Goal: Task Accomplishment & Management: Manage account settings

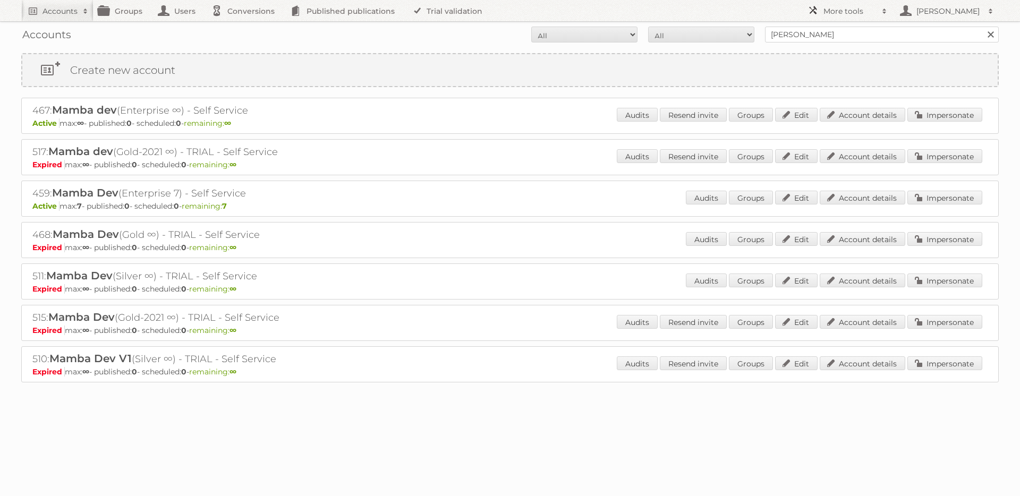
click at [854, 19] on link "More tools" at bounding box center [847, 10] width 90 height 21
click at [862, 140] on link "Beta Features" at bounding box center [855, 141] width 105 height 16
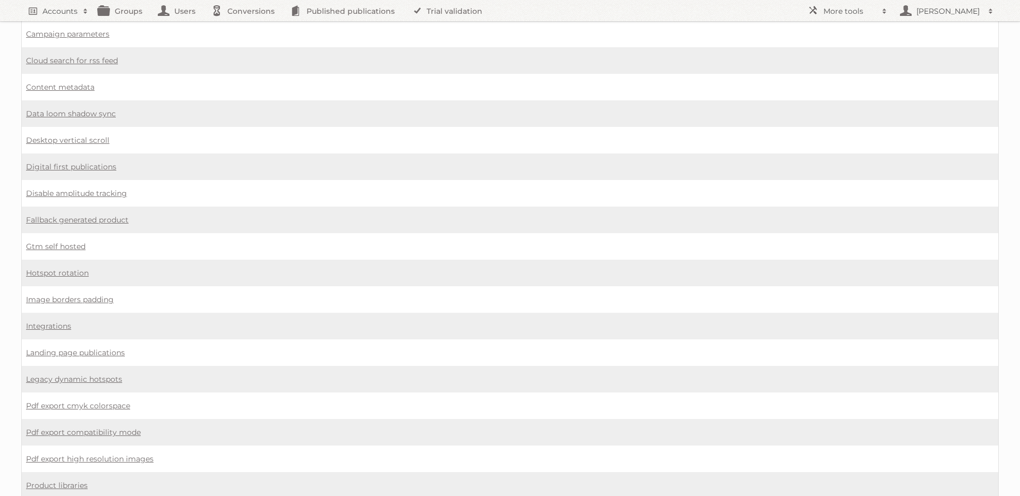
scroll to position [769, 0]
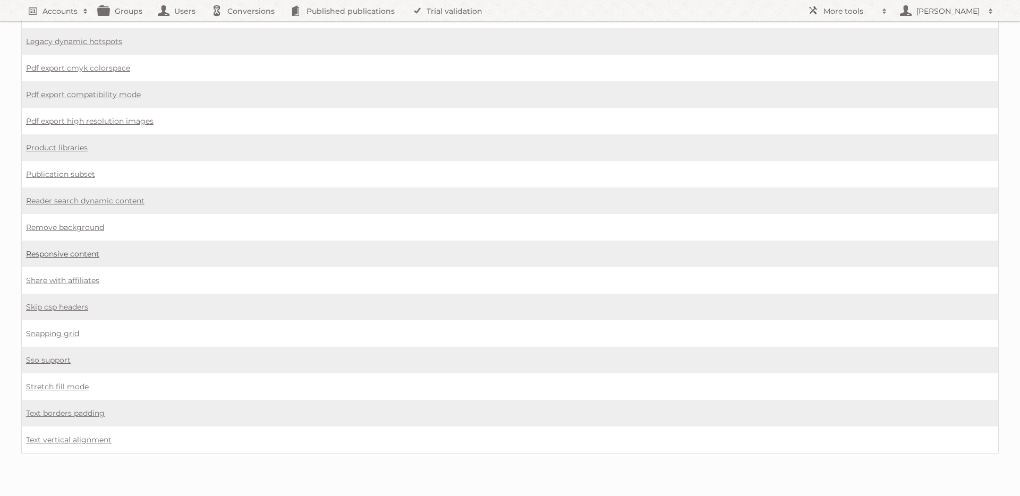
click at [55, 254] on link "Responsive content" at bounding box center [62, 254] width 73 height 10
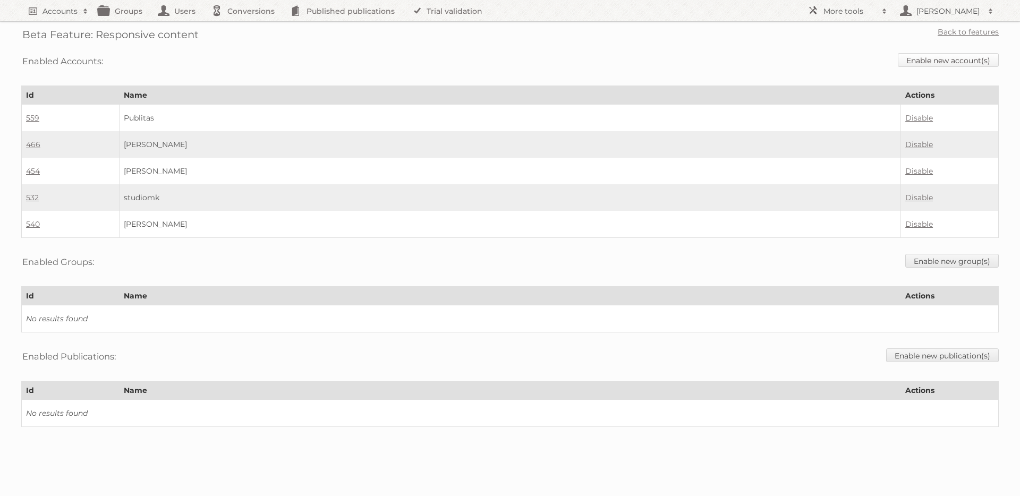
click at [967, 61] on link "Enable new account(s)" at bounding box center [948, 60] width 101 height 14
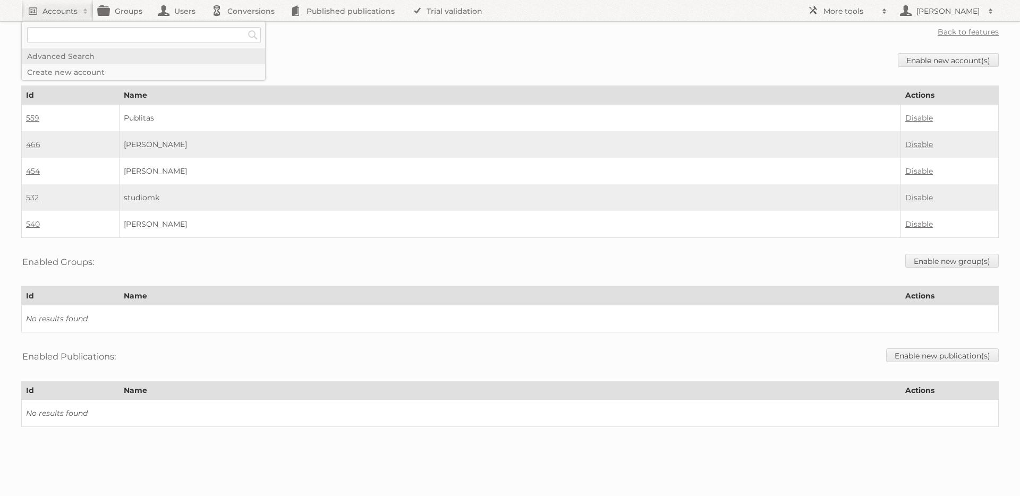
click at [57, 59] on link "Advanced Search" at bounding box center [143, 56] width 243 height 16
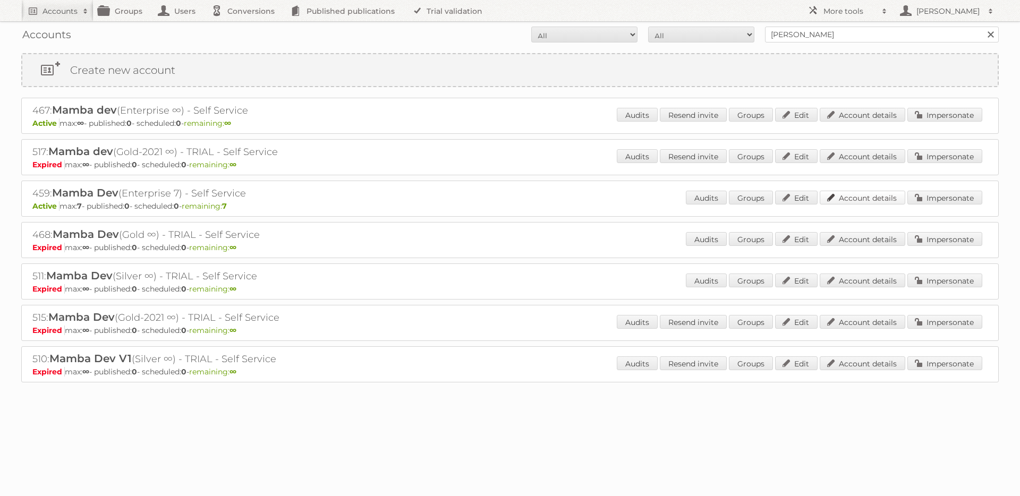
click at [876, 200] on link "Account details" at bounding box center [863, 198] width 86 height 14
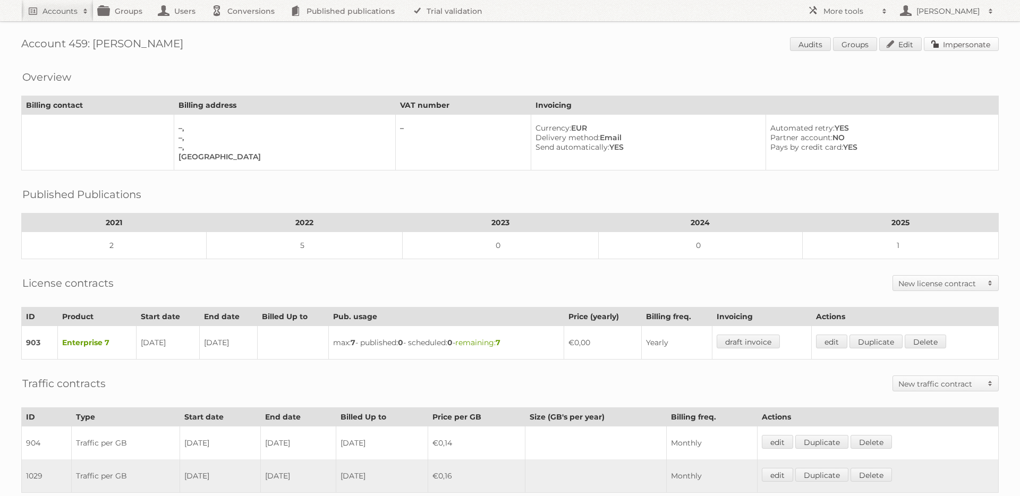
click at [955, 47] on link "Impersonate" at bounding box center [961, 44] width 75 height 14
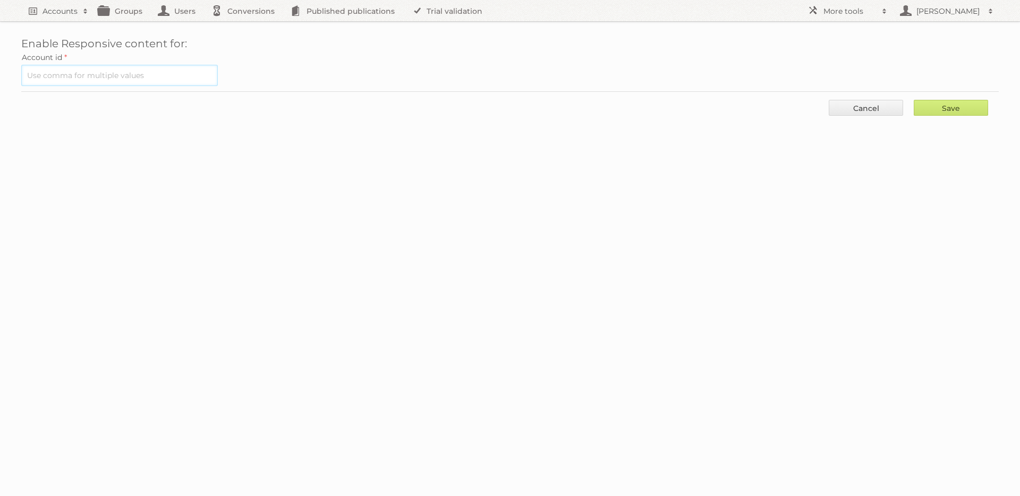
click at [122, 73] on input "text" at bounding box center [119, 75] width 197 height 21
type input "459"
click at [914, 100] on input "Save" at bounding box center [951, 108] width 74 height 16
type input "..."
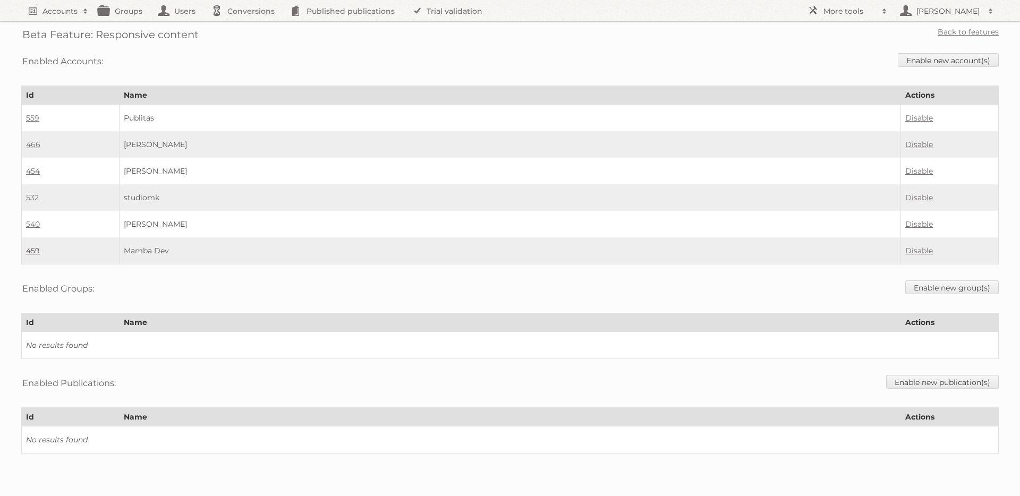
click at [33, 251] on link "459" at bounding box center [33, 251] width 14 height 10
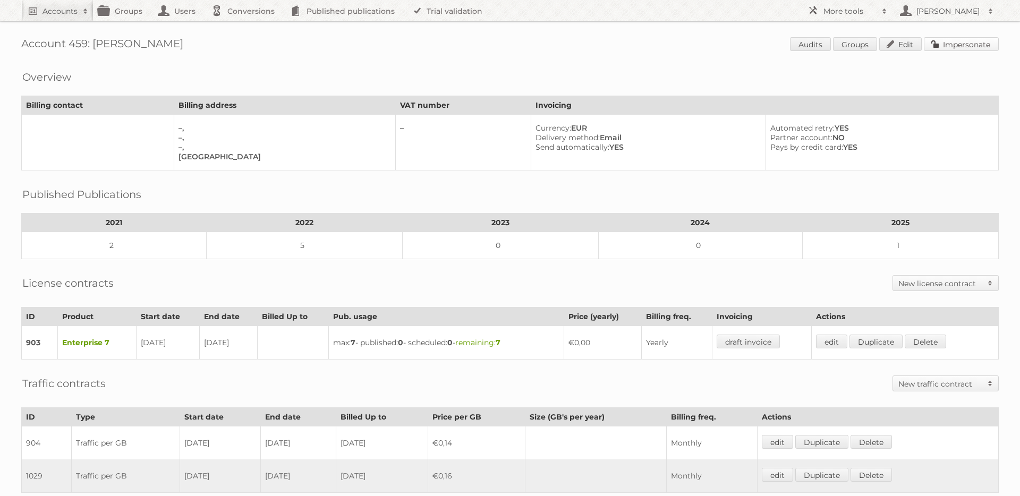
click at [959, 45] on link "Impersonate" at bounding box center [961, 44] width 75 height 14
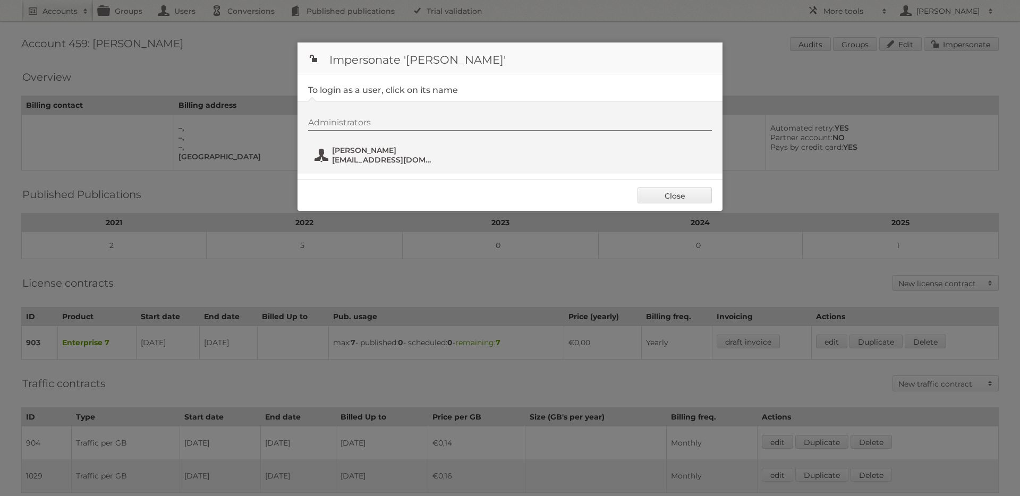
click at [359, 150] on span "leandro" at bounding box center [383, 151] width 103 height 10
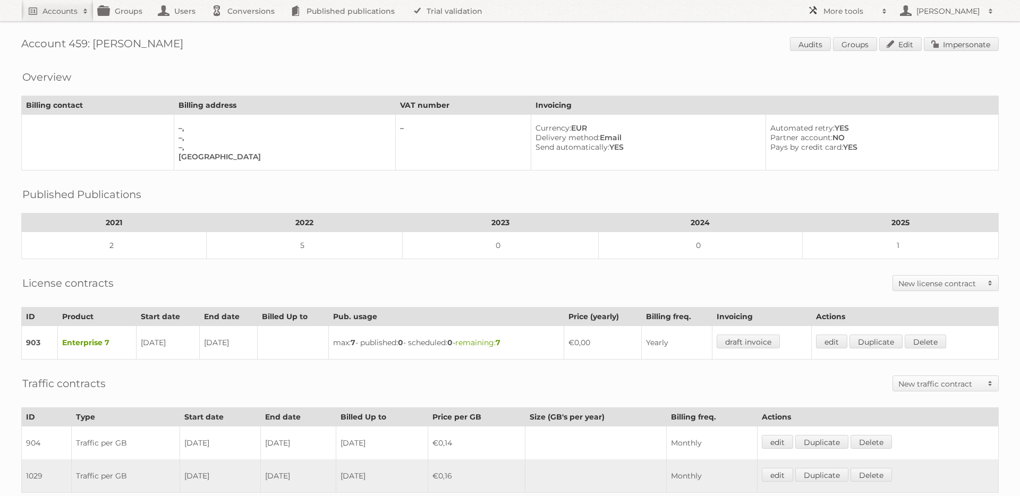
click at [829, 11] on h2 "More tools" at bounding box center [849, 11] width 53 height 11
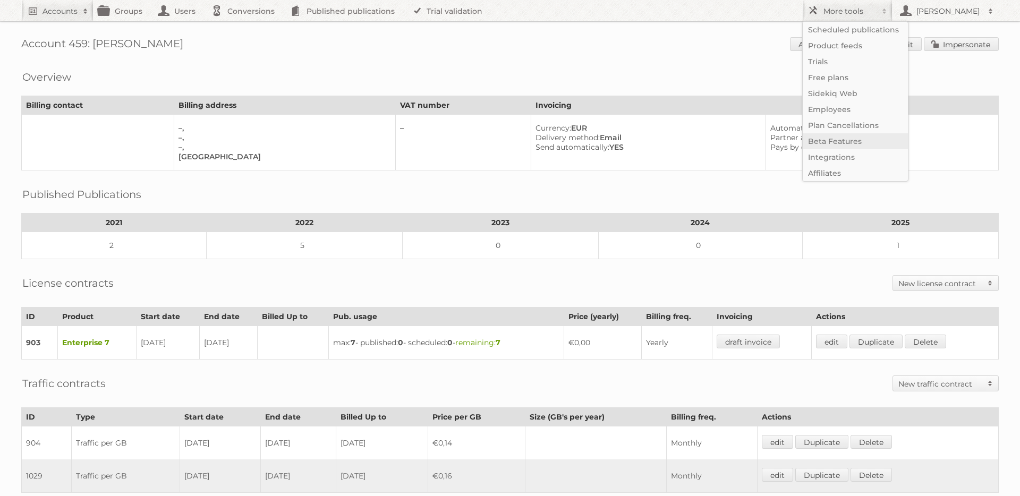
click at [838, 147] on link "Beta Features" at bounding box center [855, 141] width 105 height 16
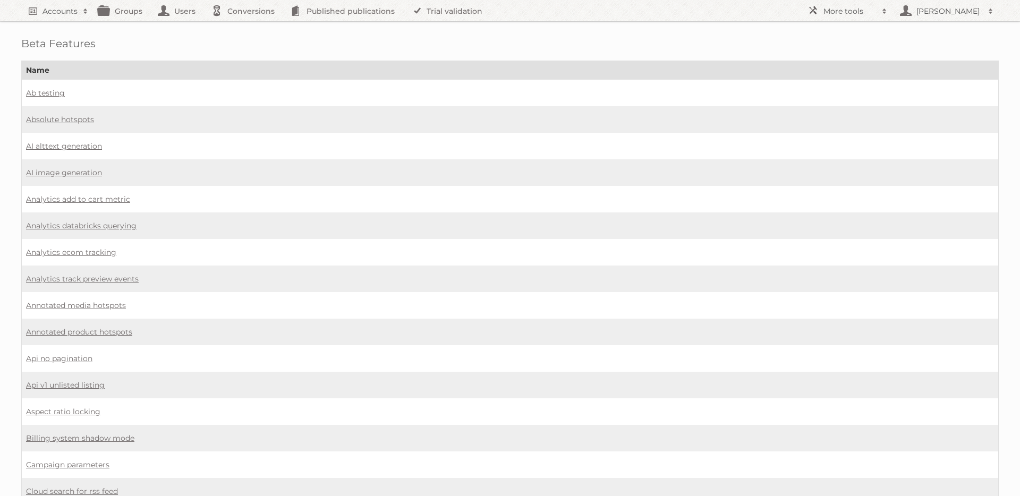
scroll to position [349, 0]
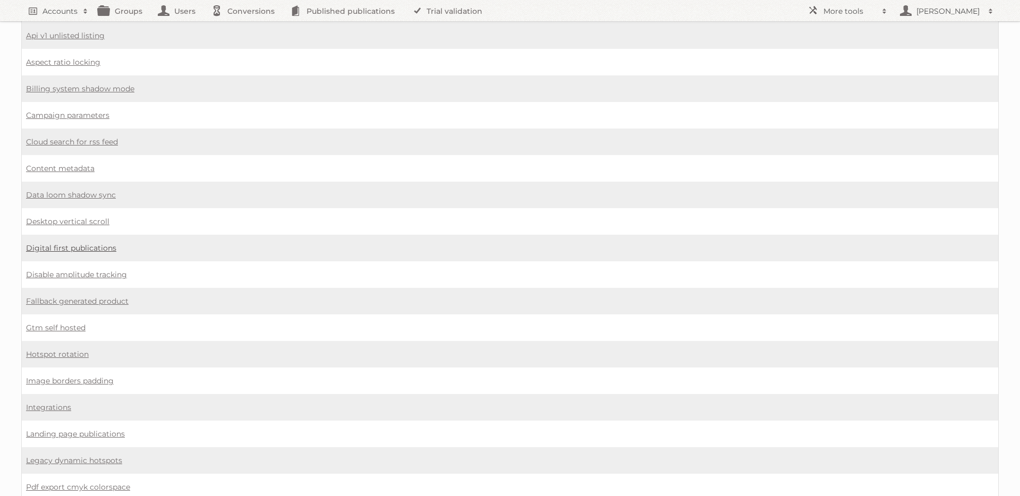
click at [65, 245] on link "Digital first publications" at bounding box center [71, 248] width 90 height 10
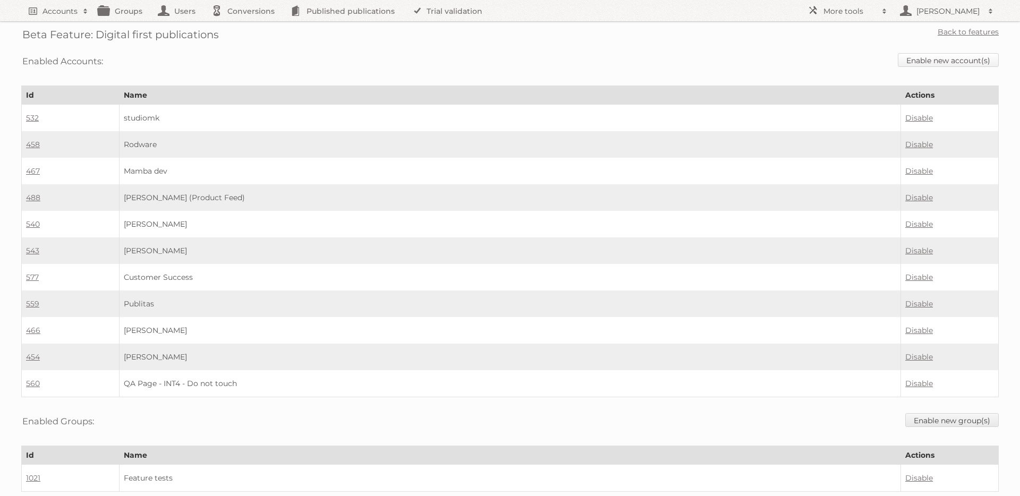
click at [933, 59] on link "Enable new account(s)" at bounding box center [948, 60] width 101 height 14
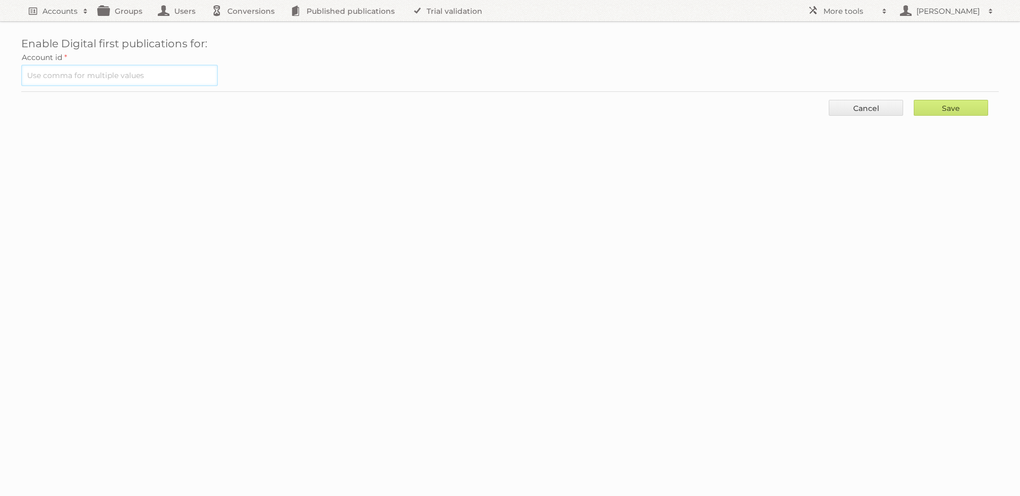
click at [200, 78] on input "text" at bounding box center [119, 75] width 197 height 21
type input "459"
click at [949, 108] on input "Save" at bounding box center [951, 108] width 74 height 16
type input "..."
